Goal: Task Accomplishment & Management: Use online tool/utility

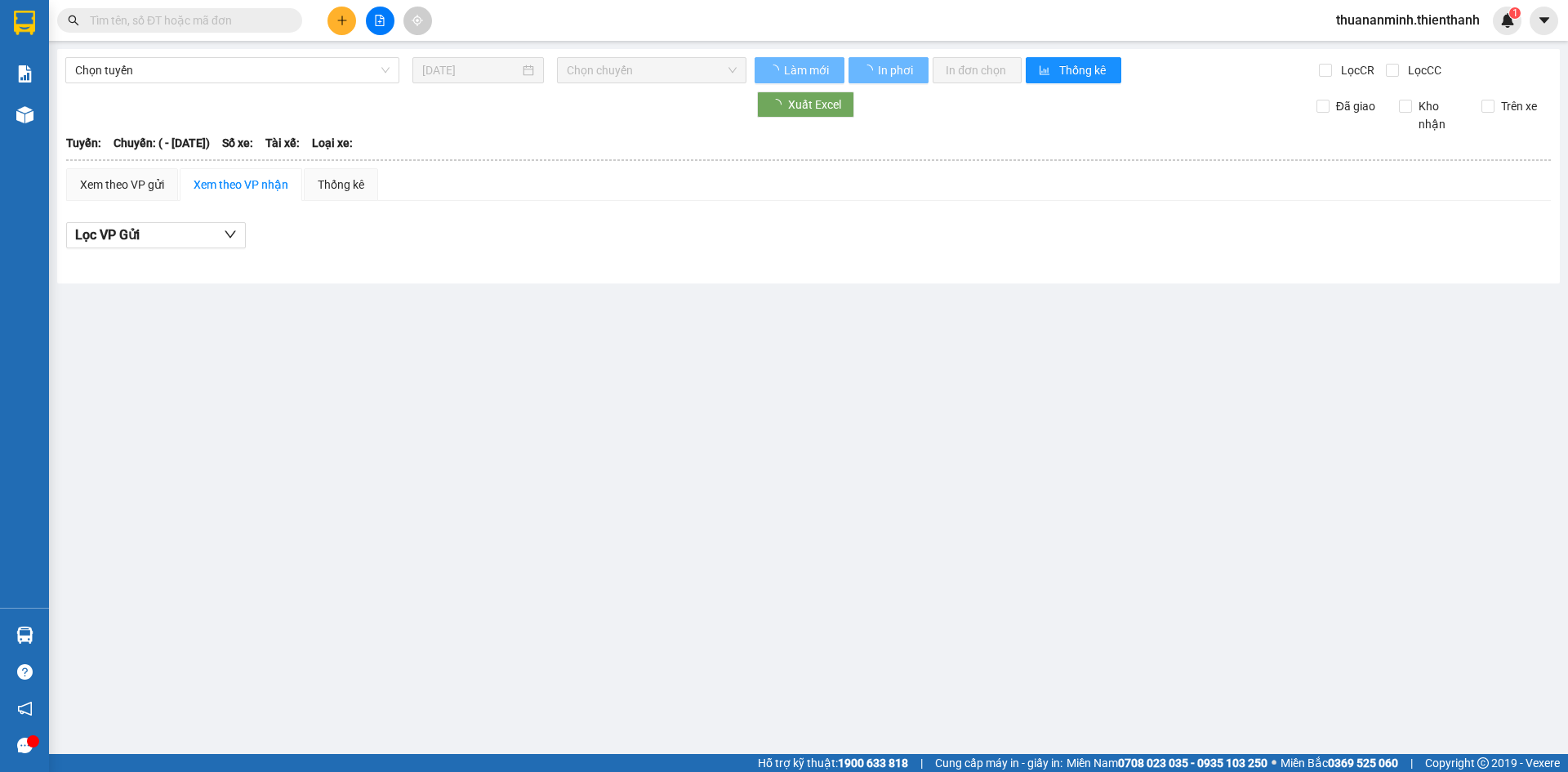
type input "[DATE]"
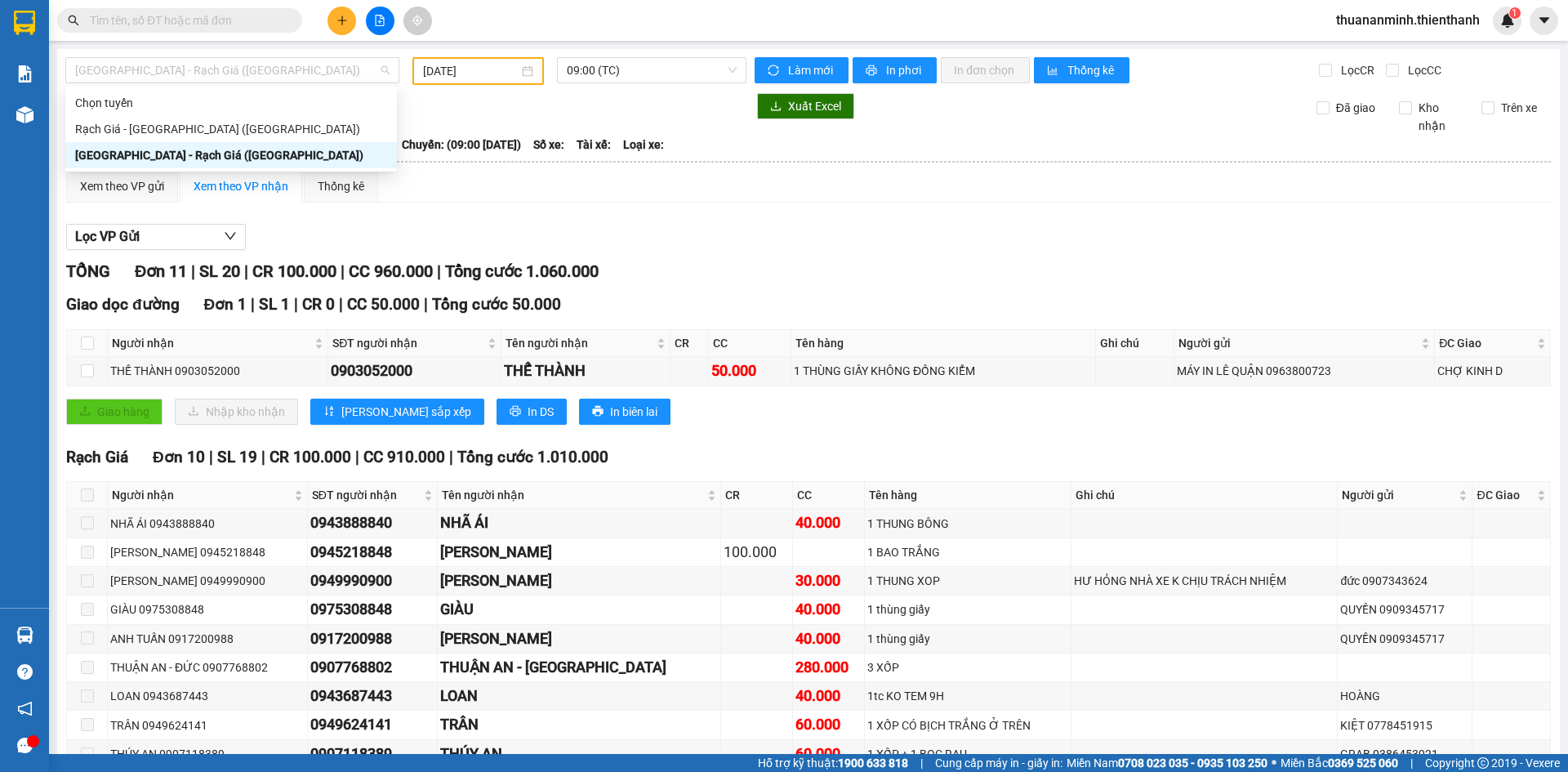
drag, startPoint x: 167, startPoint y: 73, endPoint x: 163, endPoint y: 103, distance: 30.3
click at [166, 73] on span "[GEOGRAPHIC_DATA] - Rạch Giá ([GEOGRAPHIC_DATA])" at bounding box center [232, 70] width 314 height 25
drag, startPoint x: 598, startPoint y: 76, endPoint x: 554, endPoint y: 83, distance: 44.6
click at [599, 75] on span "09:00 (TC)" at bounding box center [652, 70] width 170 height 25
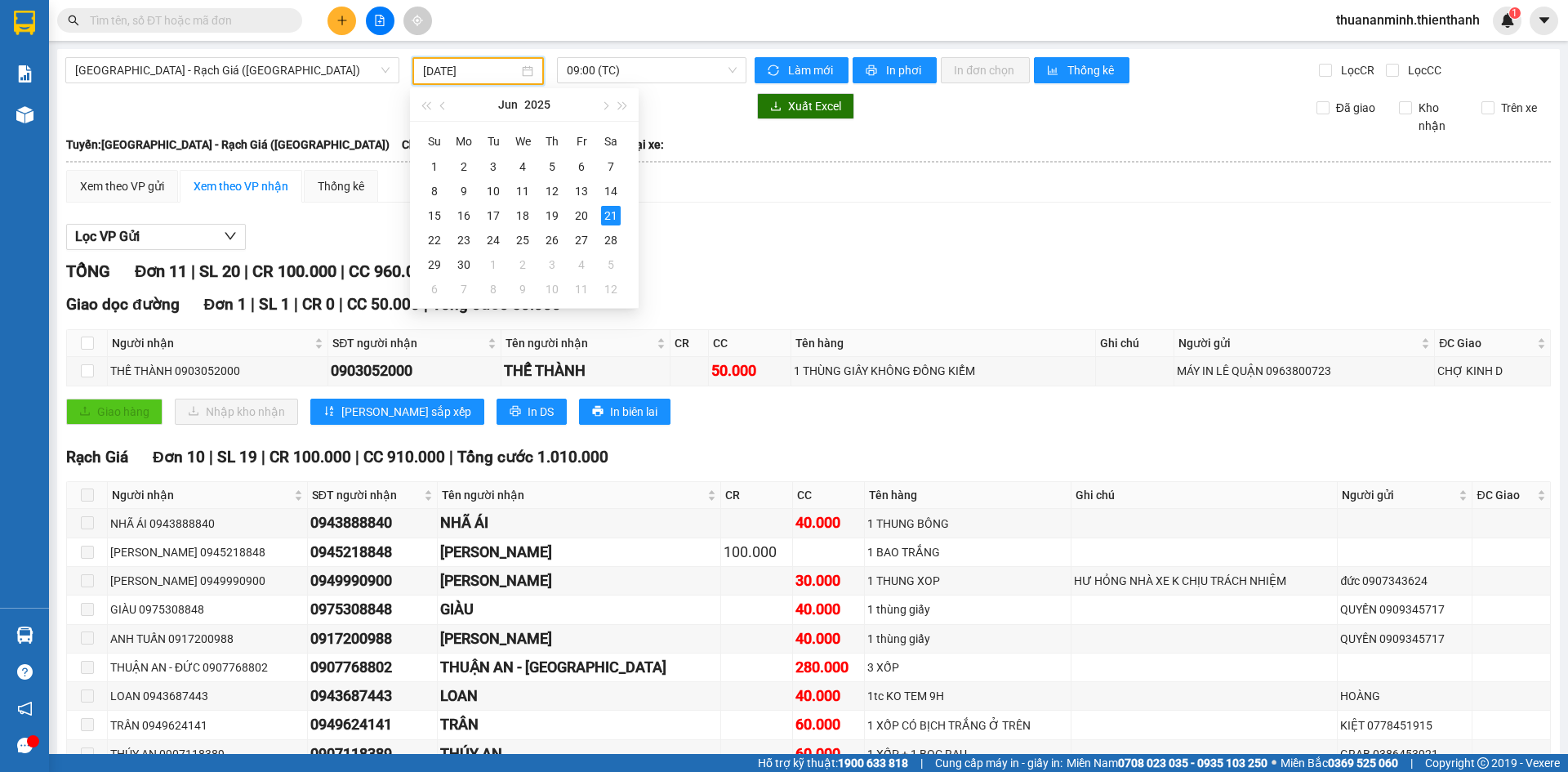
click at [487, 64] on input "[DATE]" at bounding box center [471, 71] width 95 height 18
click at [855, 228] on div "Lọc VP Gửi" at bounding box center [808, 237] width 1485 height 27
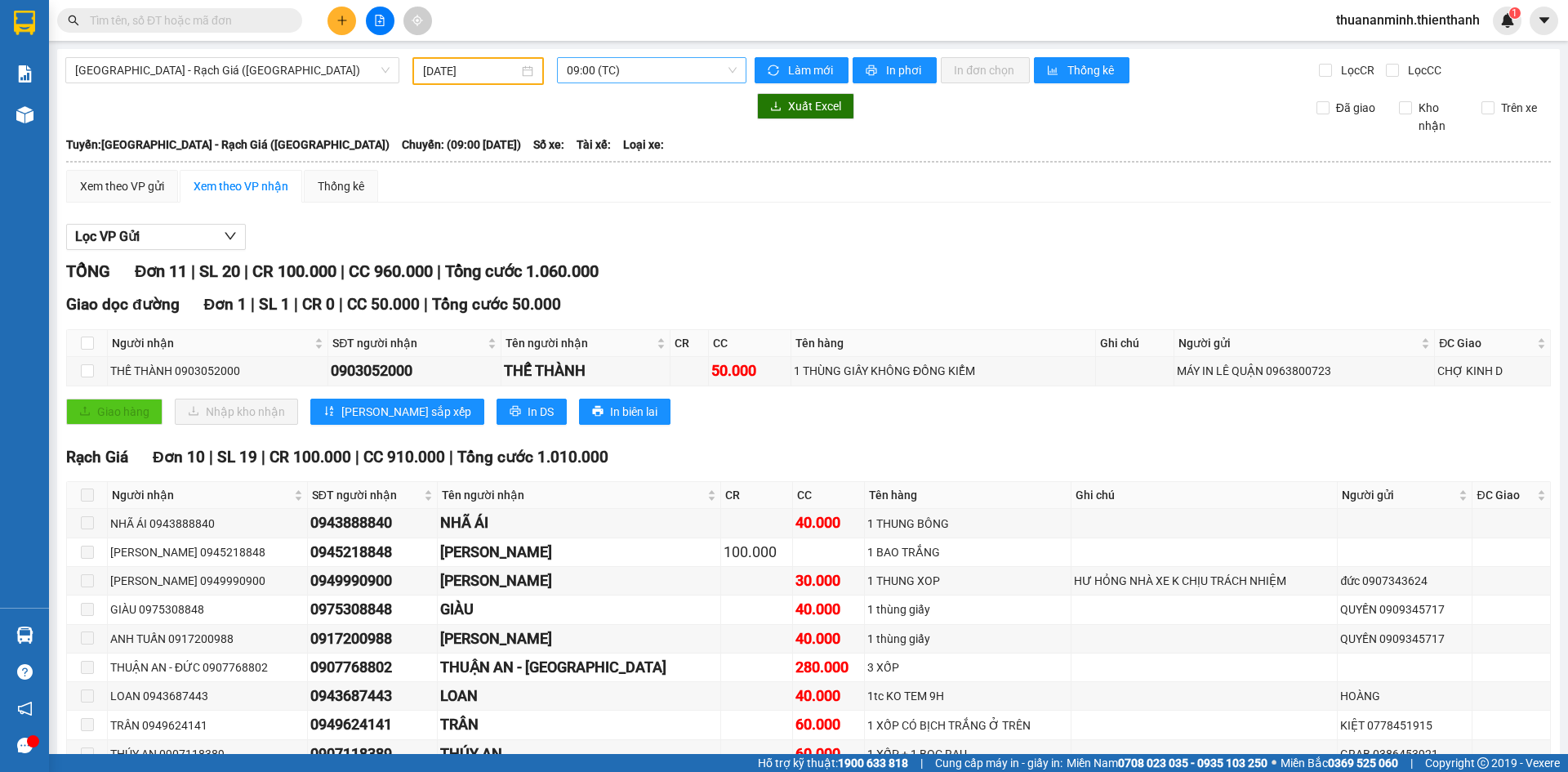
click at [597, 66] on span "09:00 (TC)" at bounding box center [652, 70] width 170 height 25
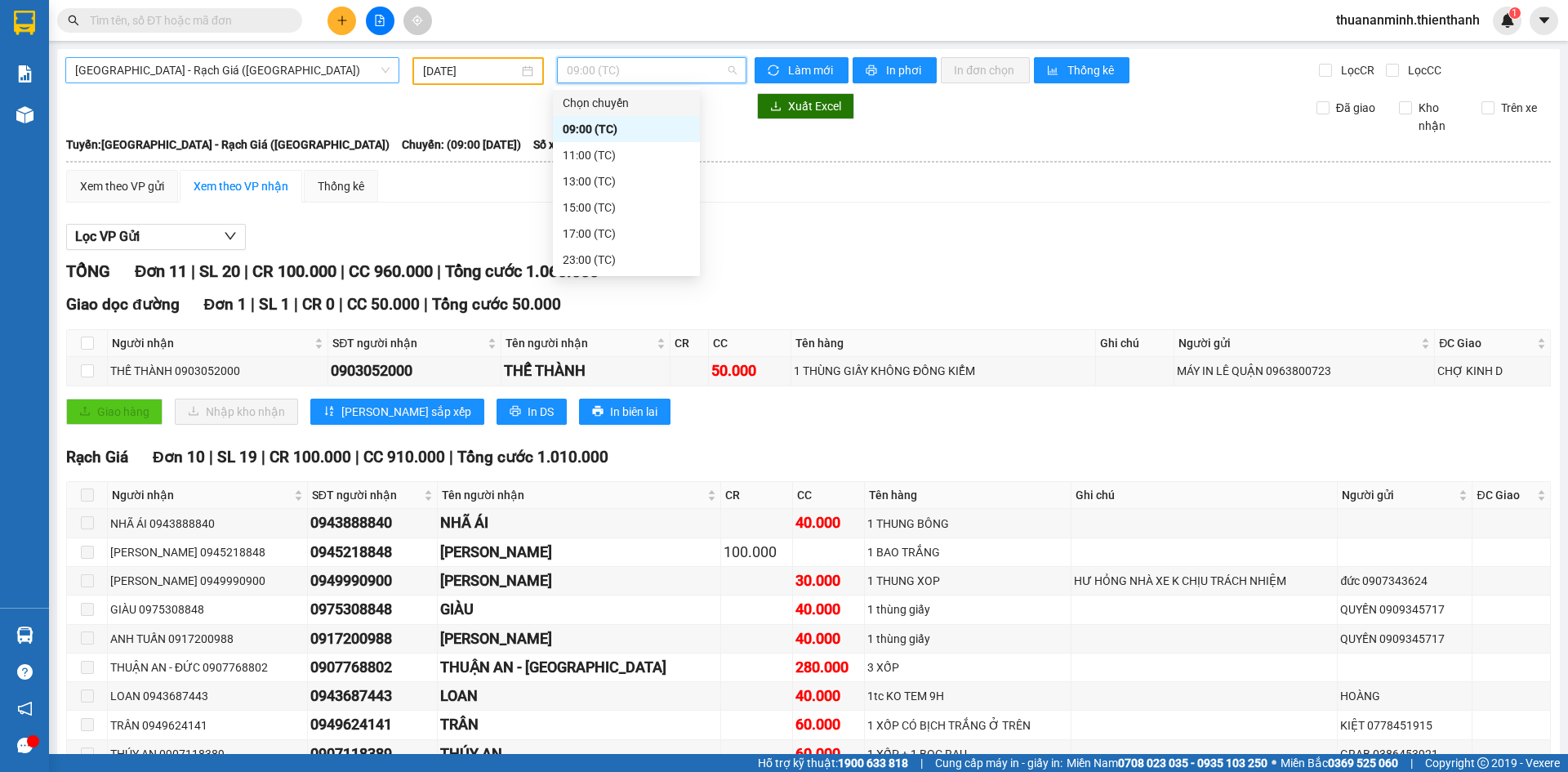
click at [286, 71] on span "[GEOGRAPHIC_DATA] - Rạch Giá ([GEOGRAPHIC_DATA])" at bounding box center [232, 70] width 314 height 25
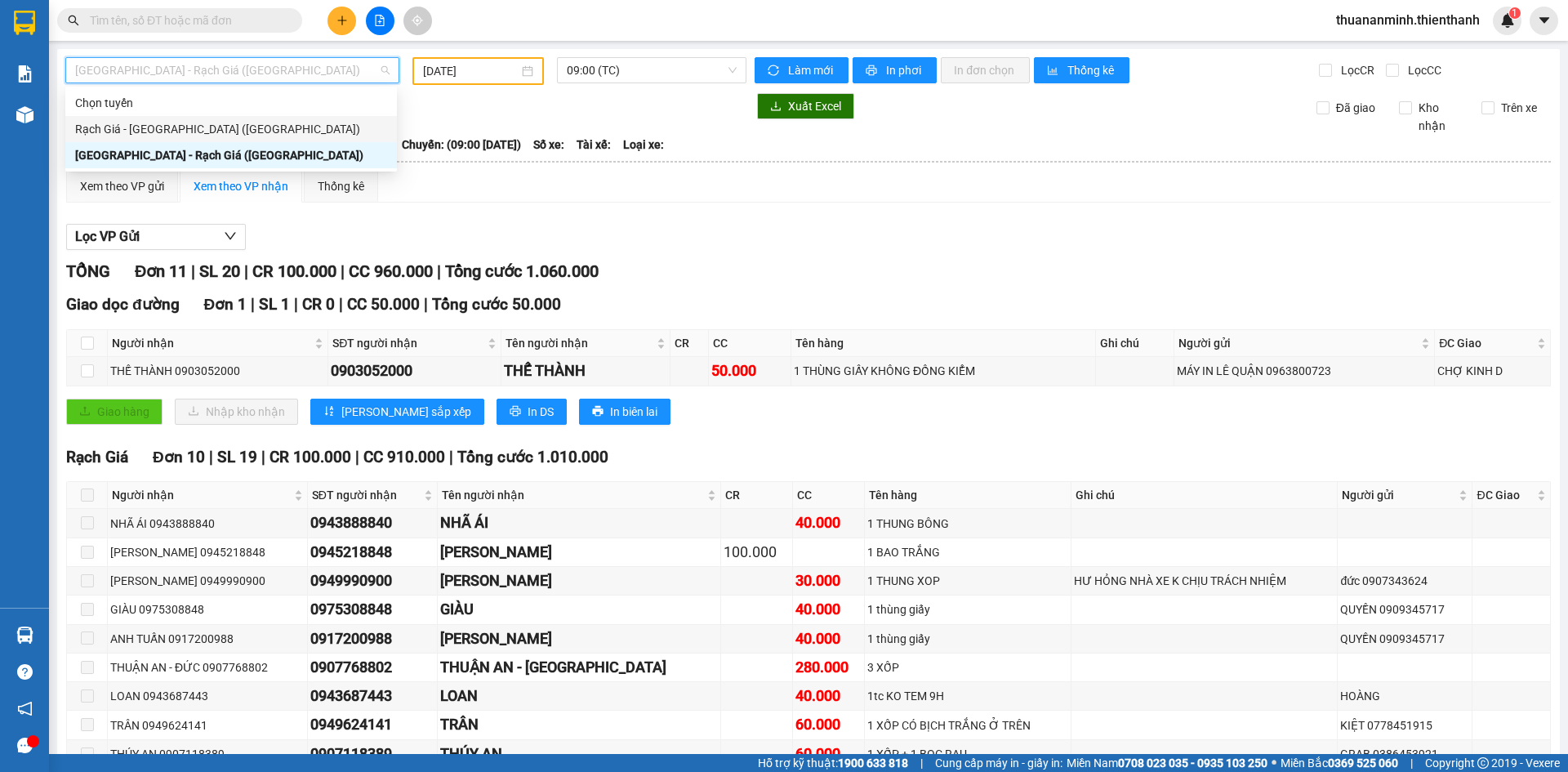
click at [197, 135] on div "Rạch Giá - [GEOGRAPHIC_DATA] ([GEOGRAPHIC_DATA])" at bounding box center [230, 128] width 312 height 18
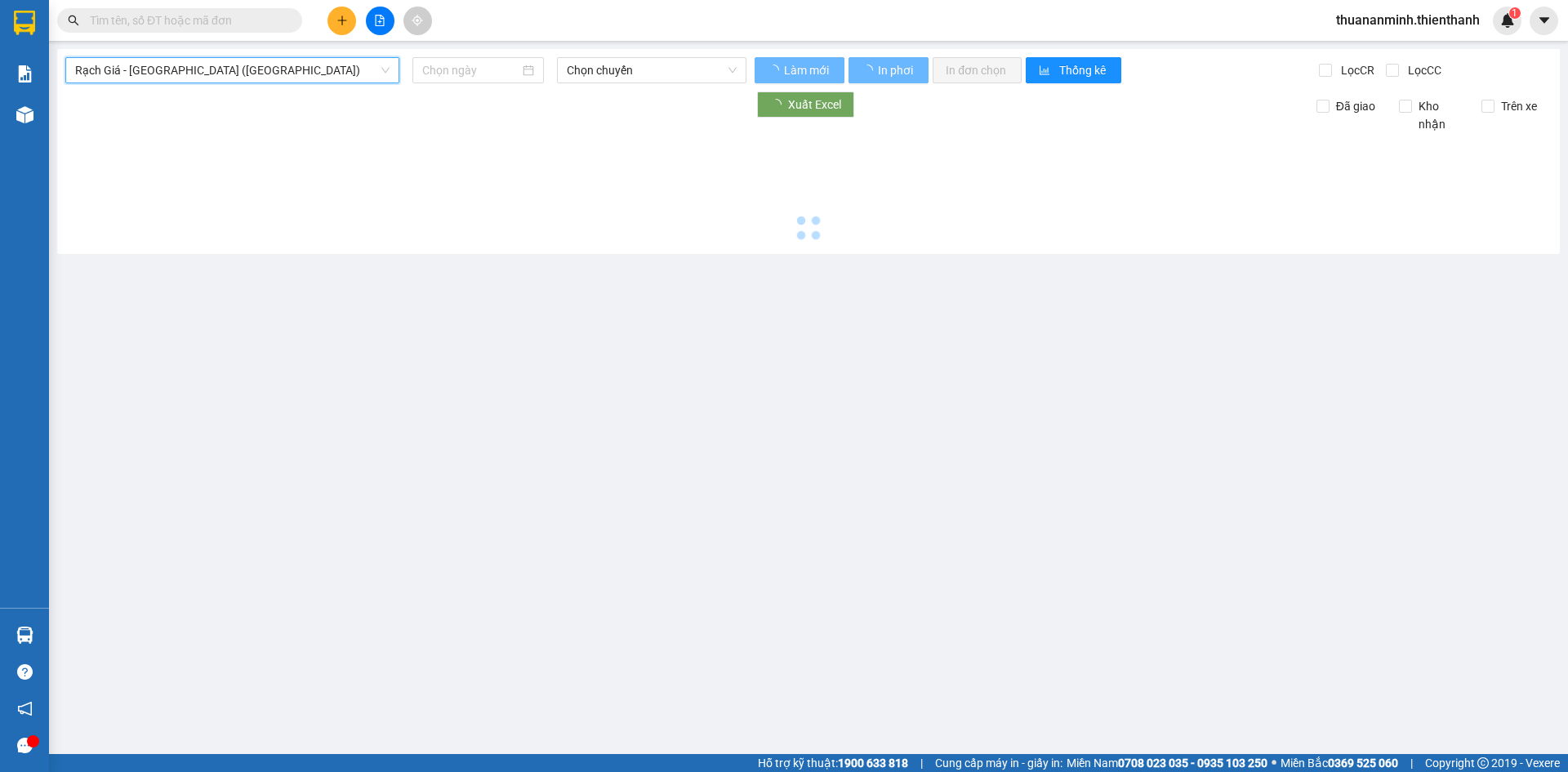
type input "[DATE]"
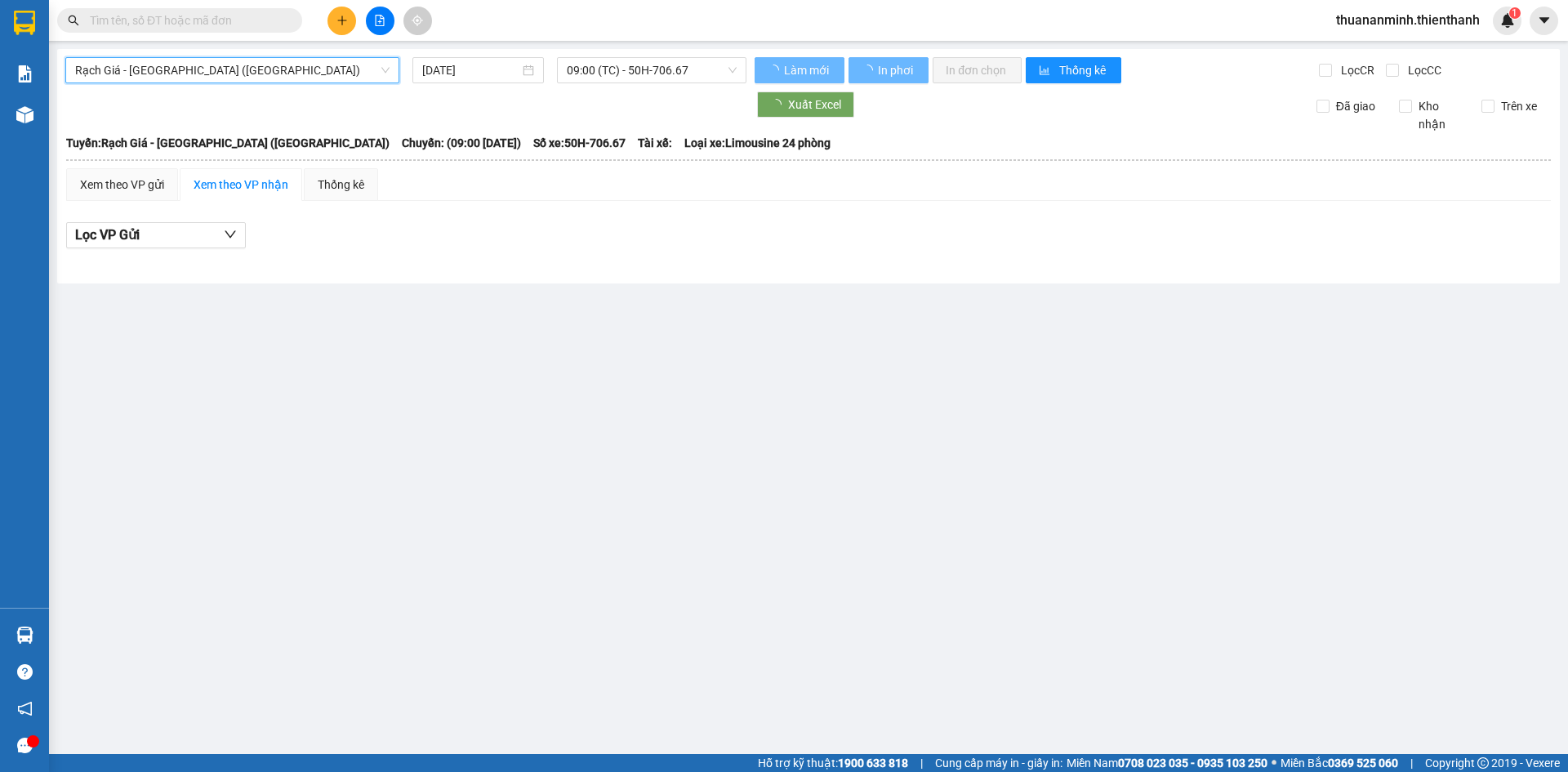
click at [193, 68] on span "Rạch Giá - [GEOGRAPHIC_DATA] ([GEOGRAPHIC_DATA])" at bounding box center [232, 70] width 314 height 25
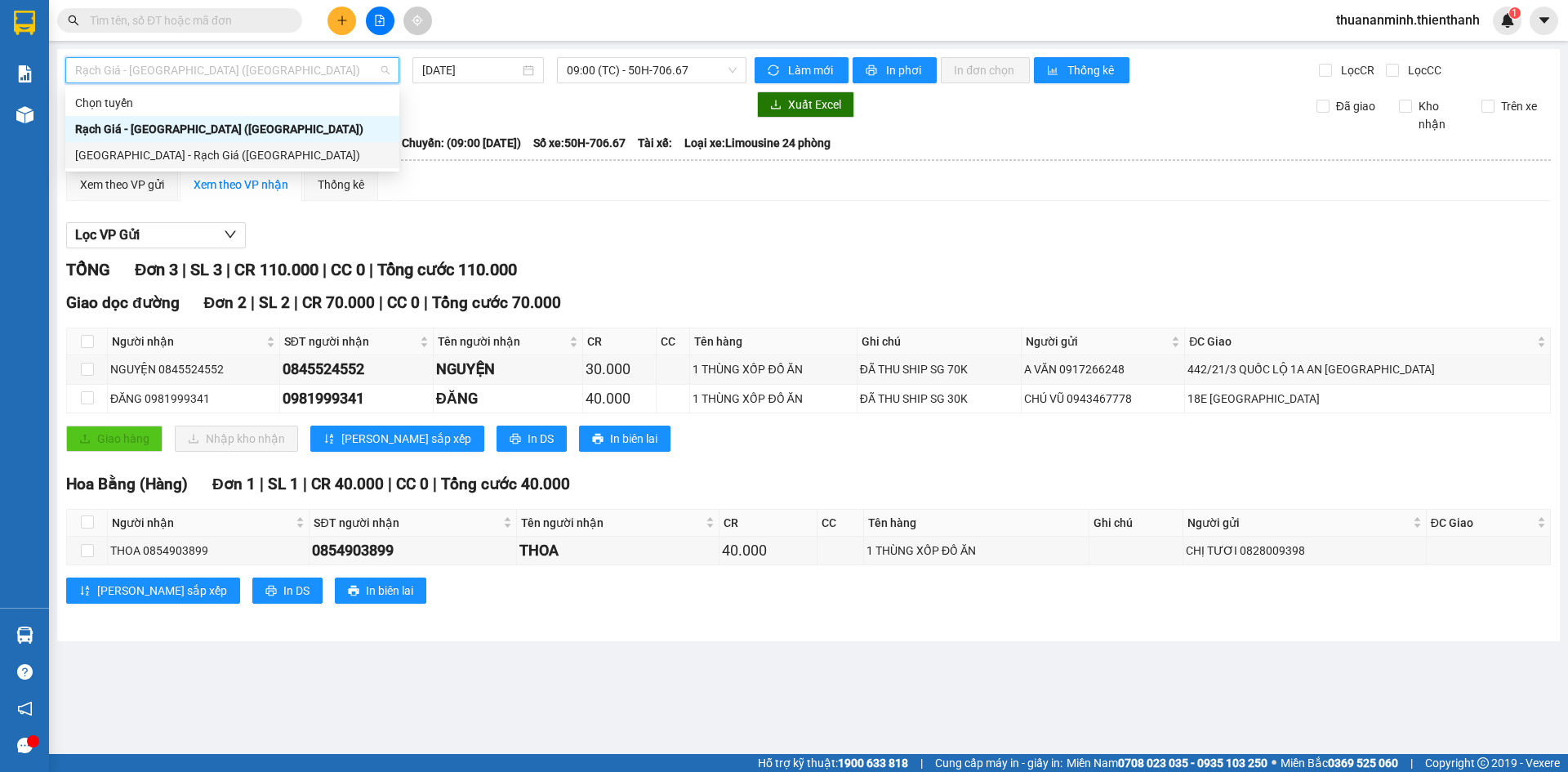
click at [178, 156] on div "[GEOGRAPHIC_DATA] - Rạch Giá ([GEOGRAPHIC_DATA])" at bounding box center [232, 155] width 314 height 18
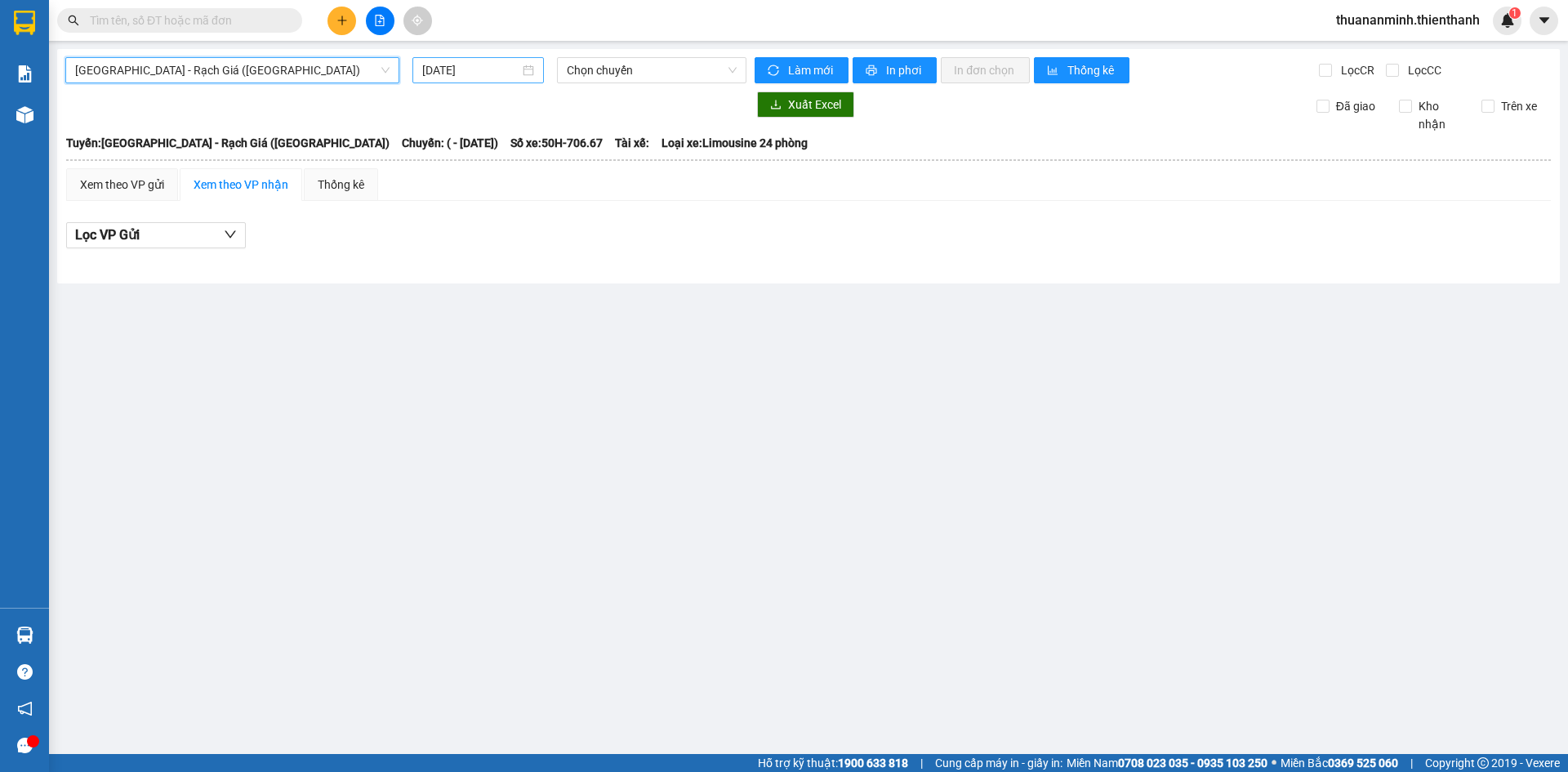
click at [493, 75] on input "[DATE]" at bounding box center [471, 70] width 97 height 18
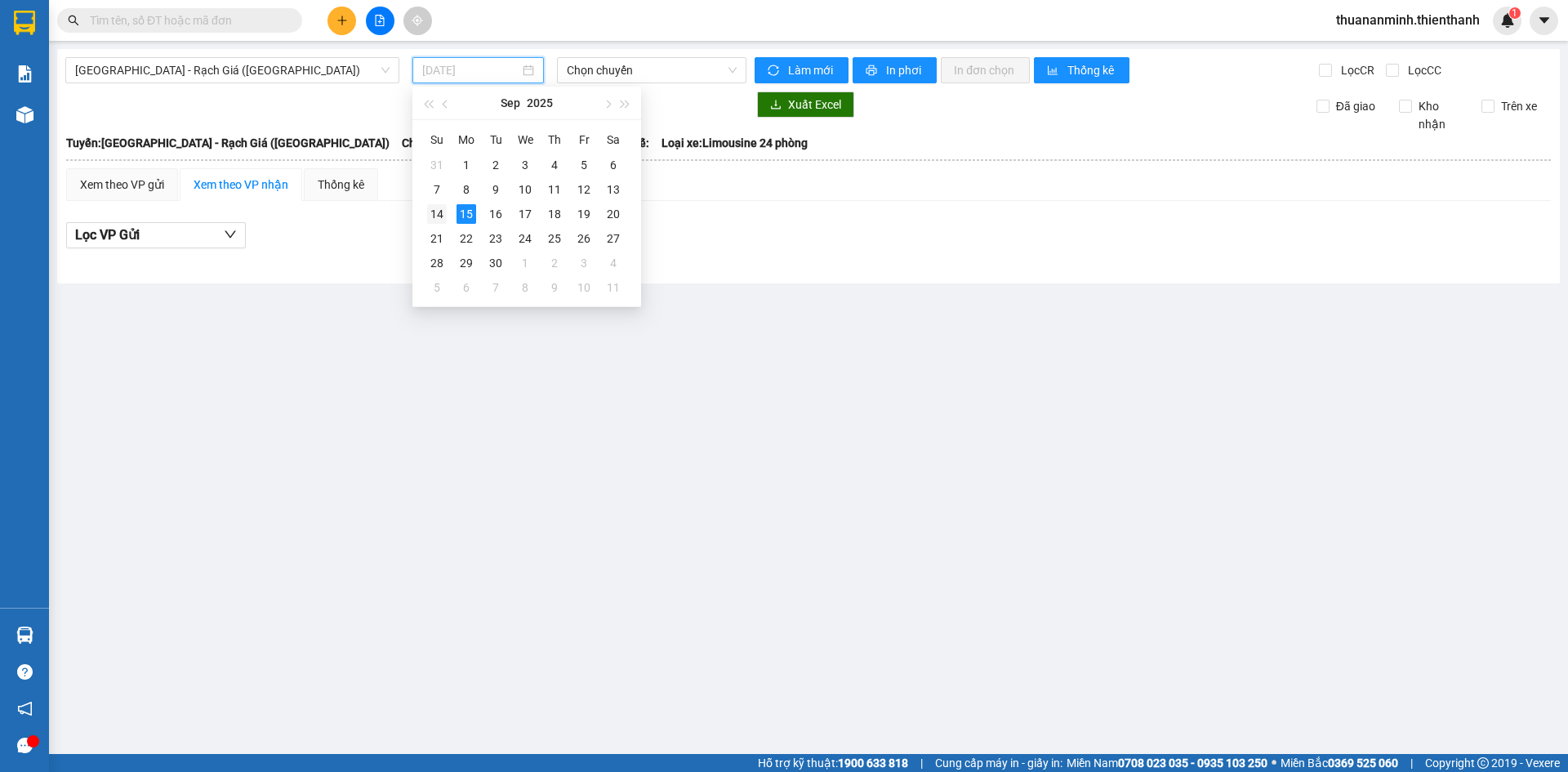
click at [441, 212] on div "14" at bounding box center [436, 213] width 20 height 20
type input "[DATE]"
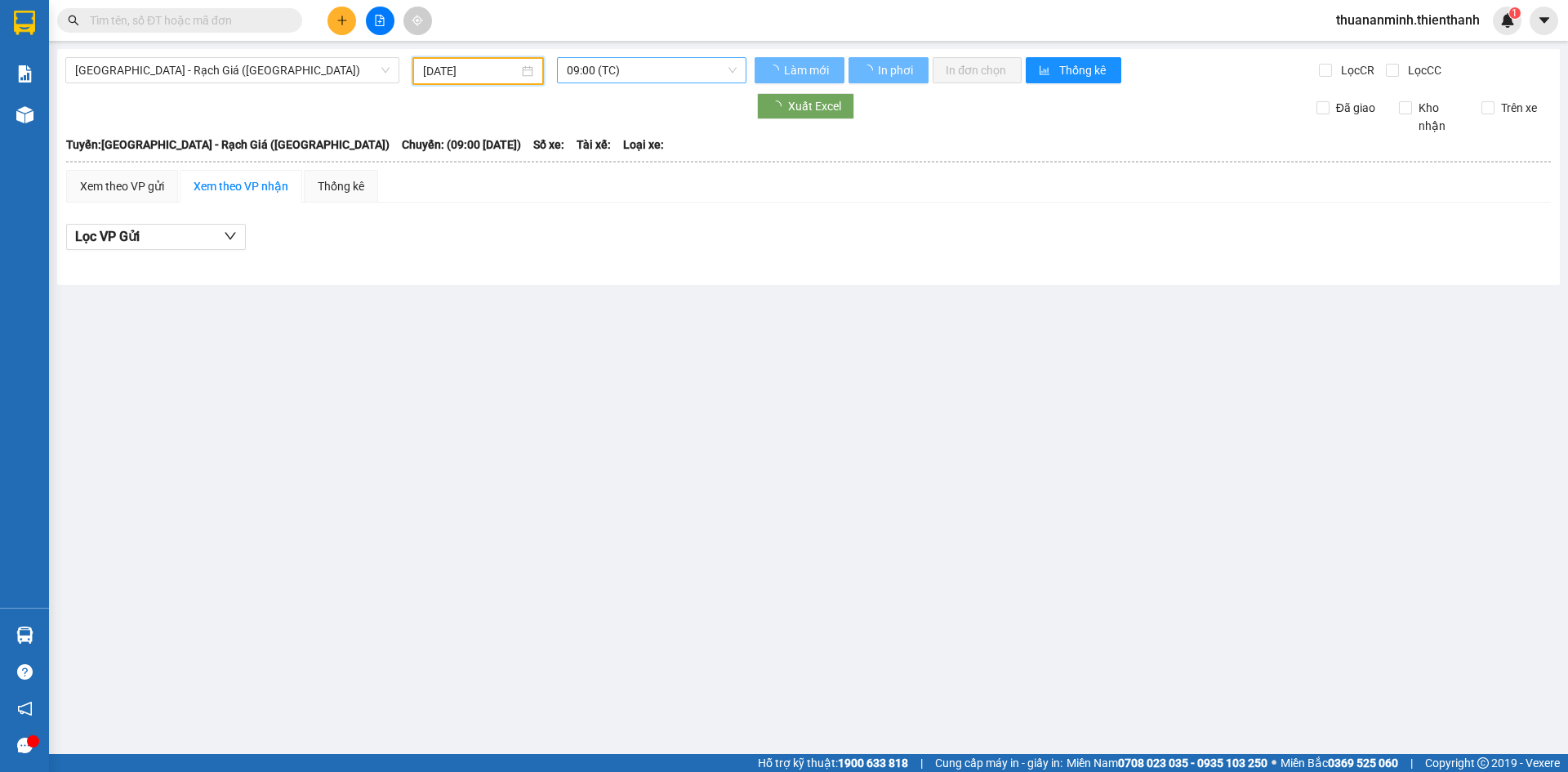
click at [618, 73] on span "09:00 (TC)" at bounding box center [652, 70] width 170 height 25
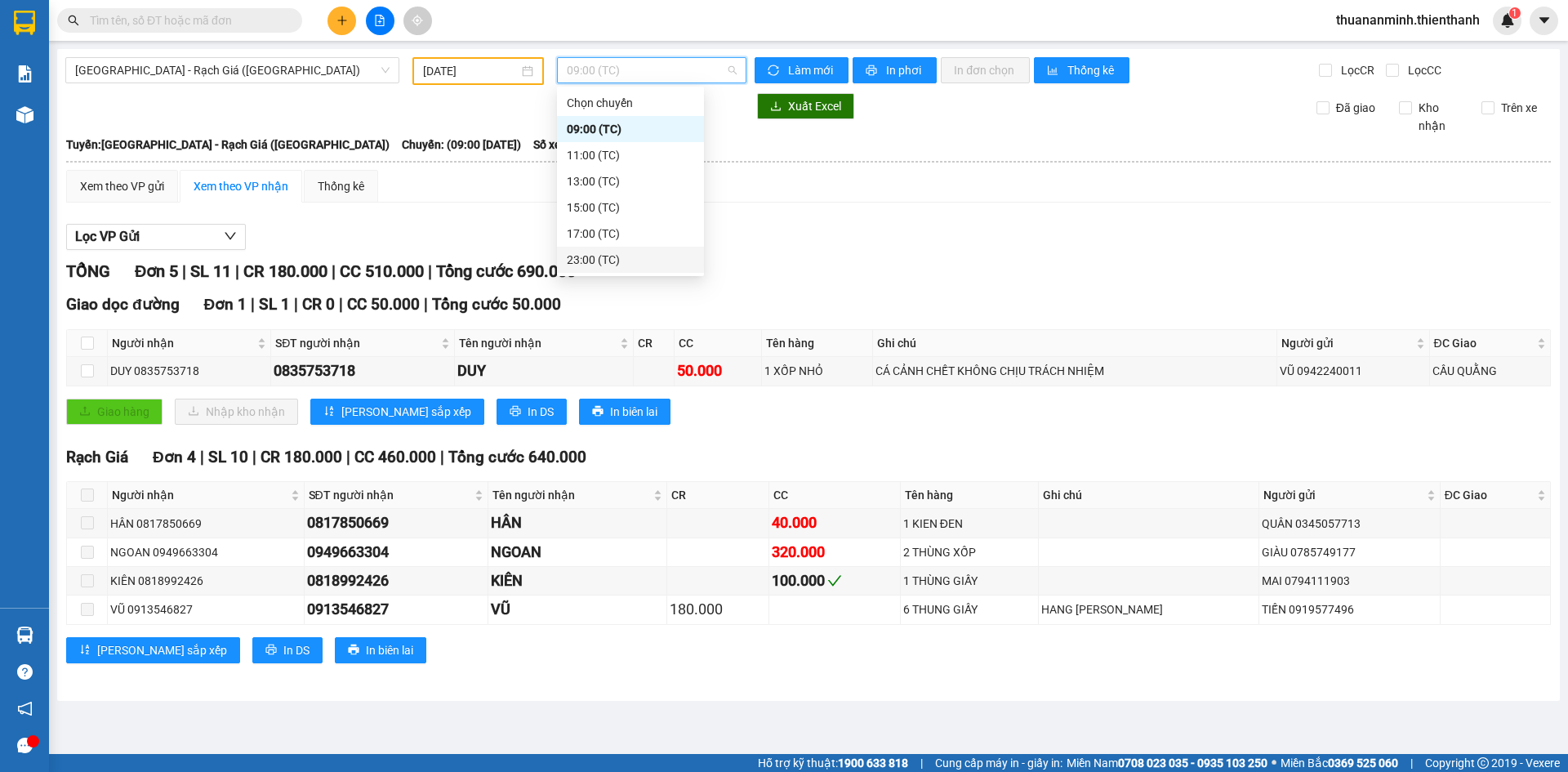
click at [615, 262] on div "23:00 (TC)" at bounding box center [631, 259] width 127 height 18
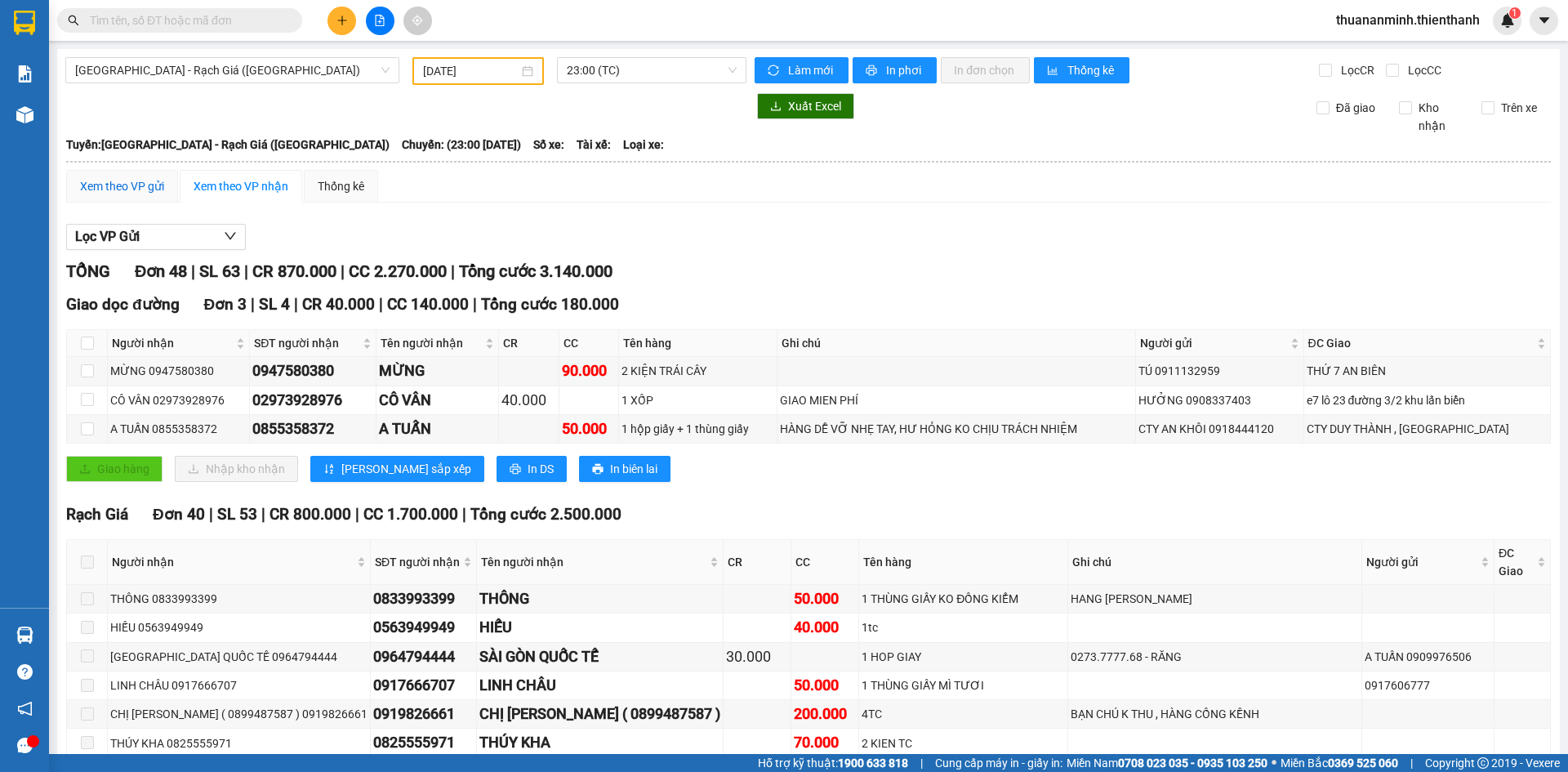
click at [135, 181] on div "Xem theo VP gửi" at bounding box center [122, 185] width 84 height 18
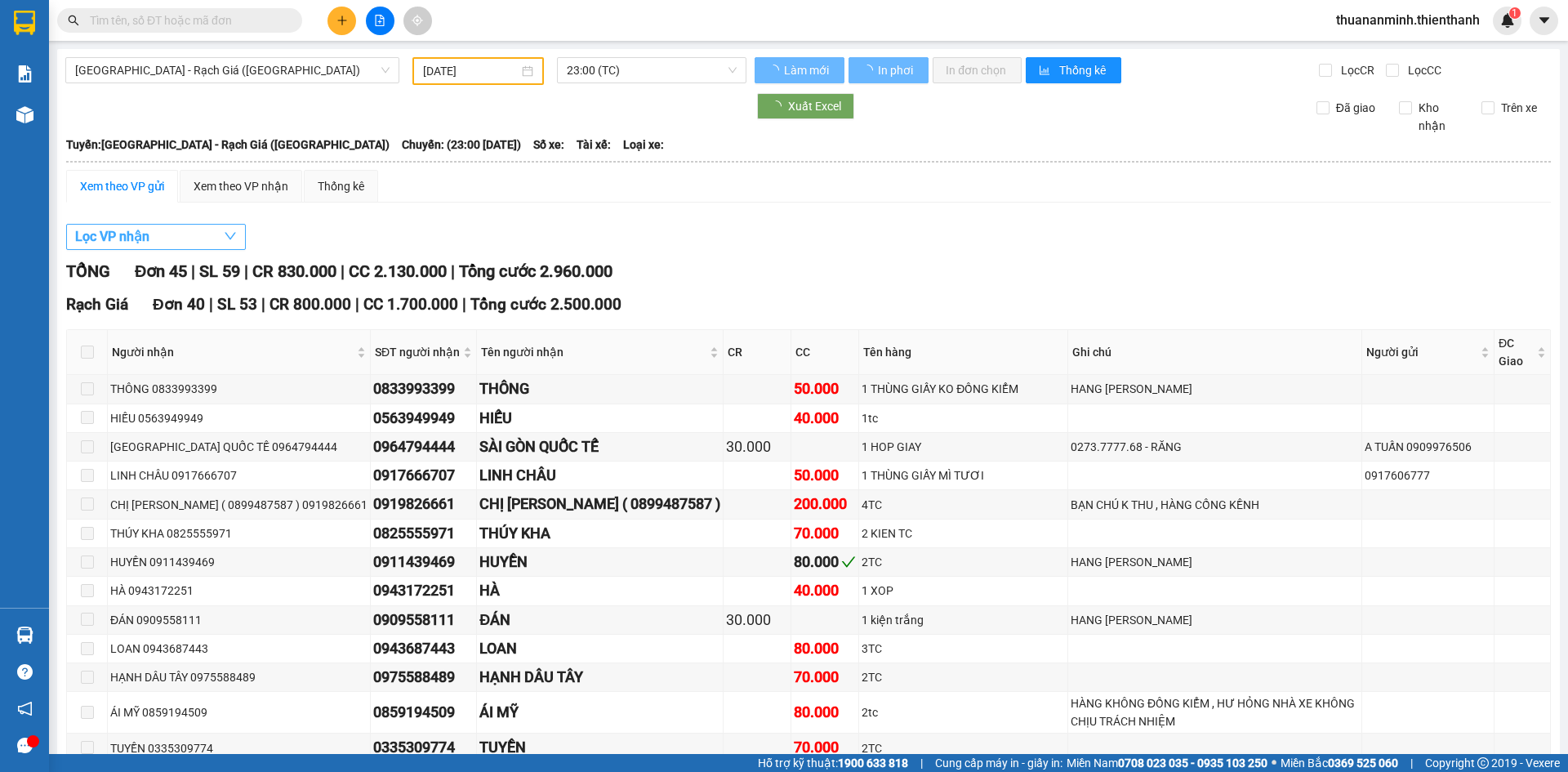
click at [158, 233] on button "Lọc VP nhận" at bounding box center [156, 236] width 179 height 26
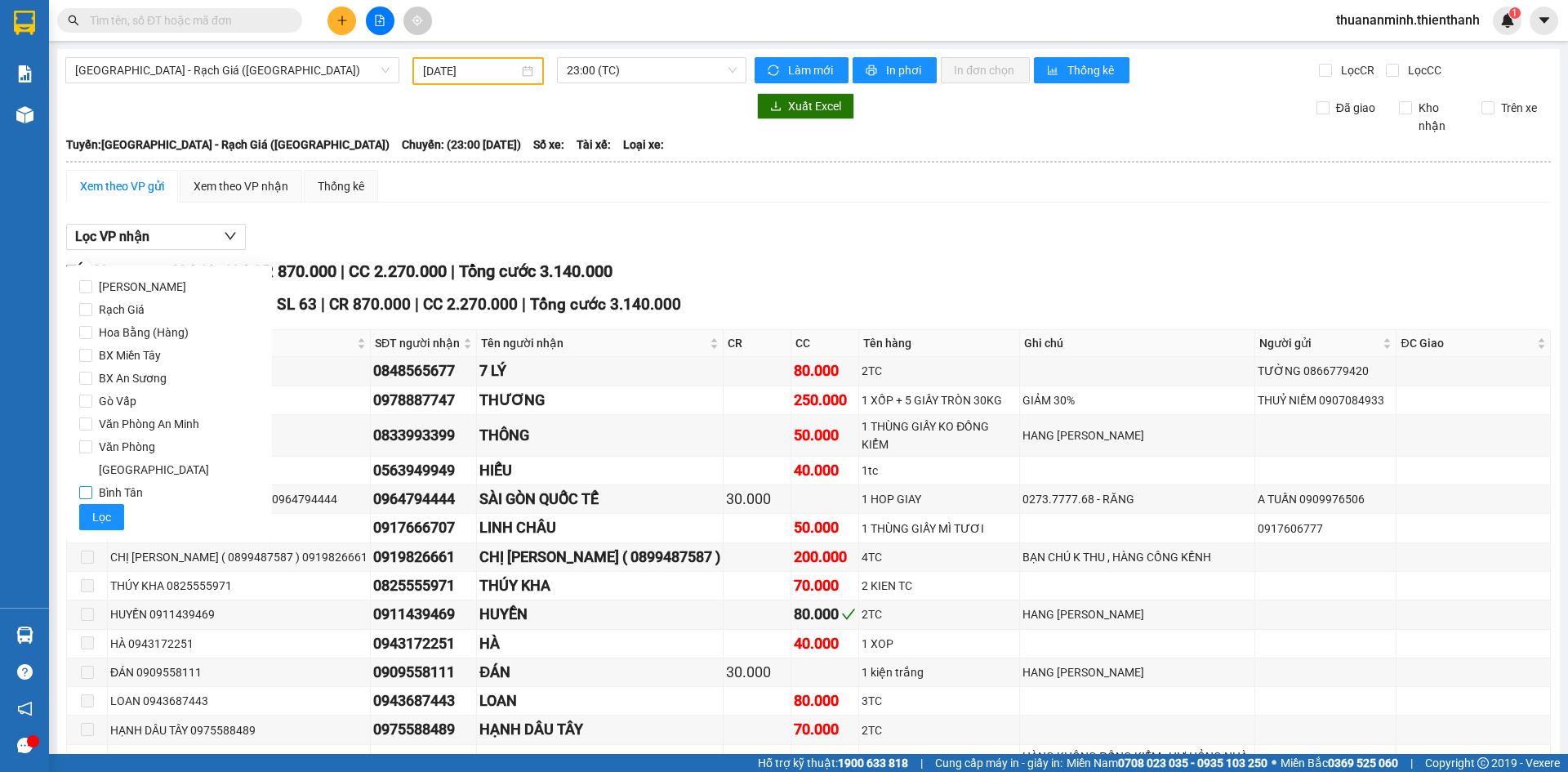
click at [167, 423] on span "Văn Phòng An Minh" at bounding box center [150, 423] width 114 height 23
click at [93, 423] on input "Văn Phòng An Minh" at bounding box center [85, 423] width 13 height 13
checkbox input "true"
click at [90, 504] on button "Lọc" at bounding box center [101, 517] width 45 height 26
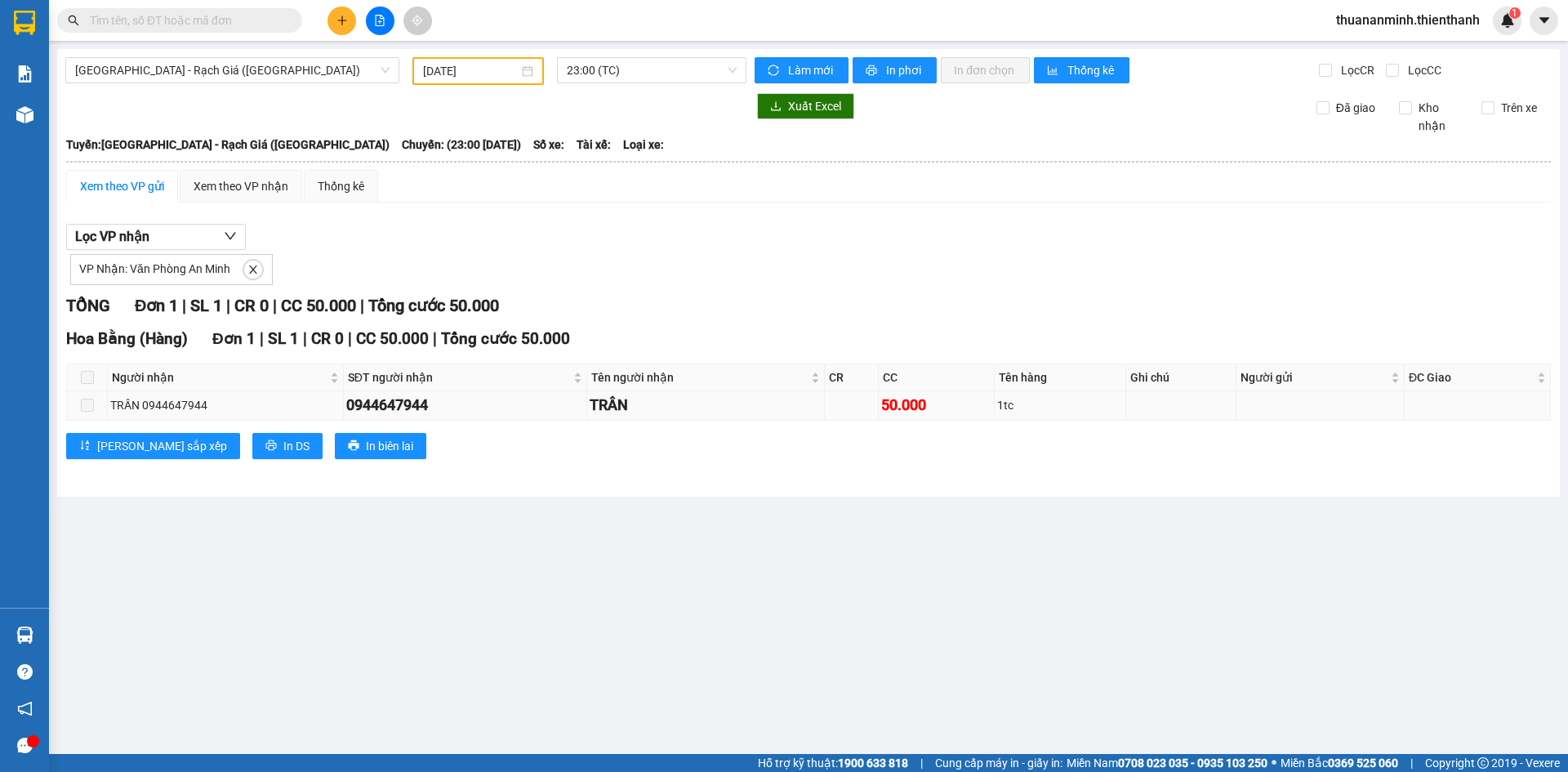
click at [416, 398] on div "0944647944" at bounding box center [465, 405] width 238 height 23
click at [412, 402] on div "0944647944" at bounding box center [465, 405] width 238 height 23
copy div "0944647944"
